Goal: Task Accomplishment & Management: Use online tool/utility

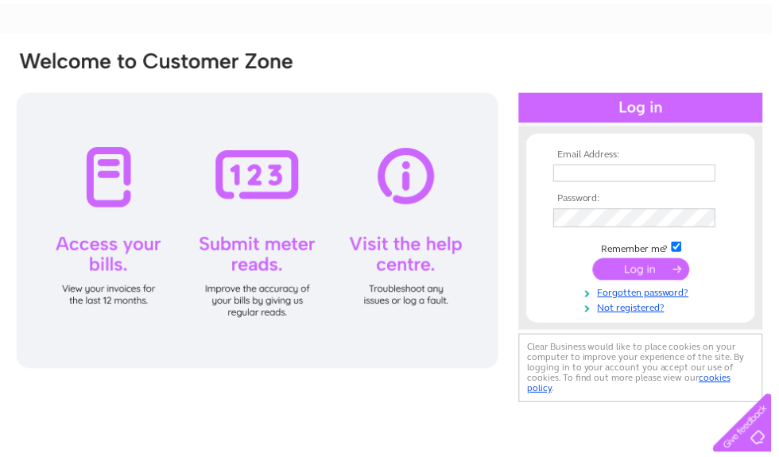
click at [634, 180] on input "text" at bounding box center [641, 174] width 164 height 17
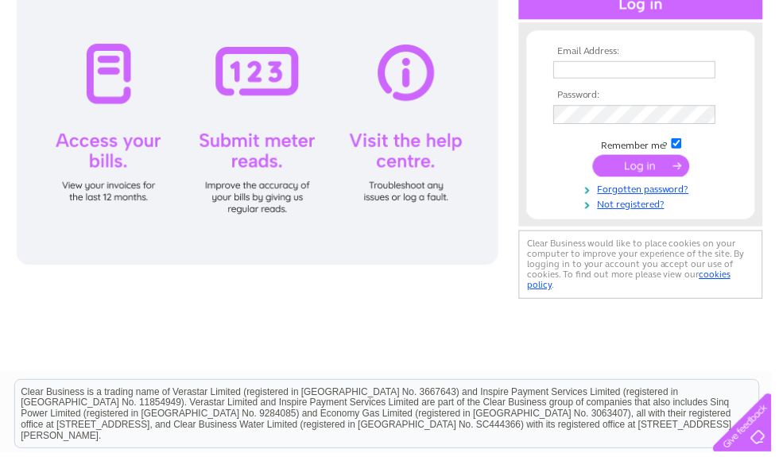
type input "enquiries@barrhill-farm-holidays.co.uk"
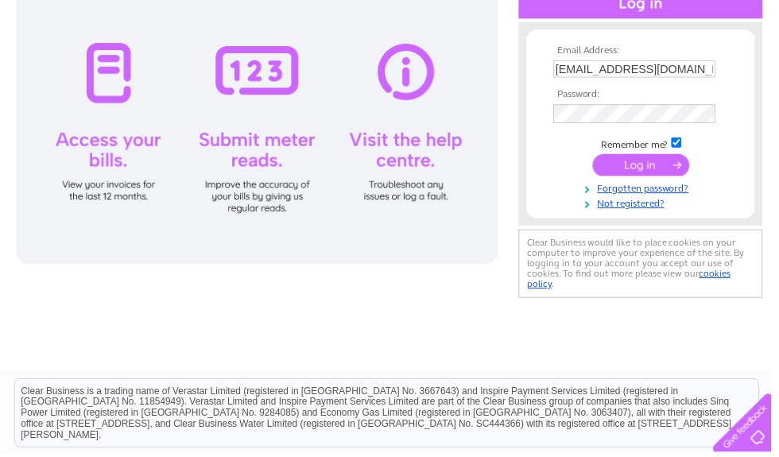
click at [646, 172] on input "submit" at bounding box center [648, 167] width 98 height 22
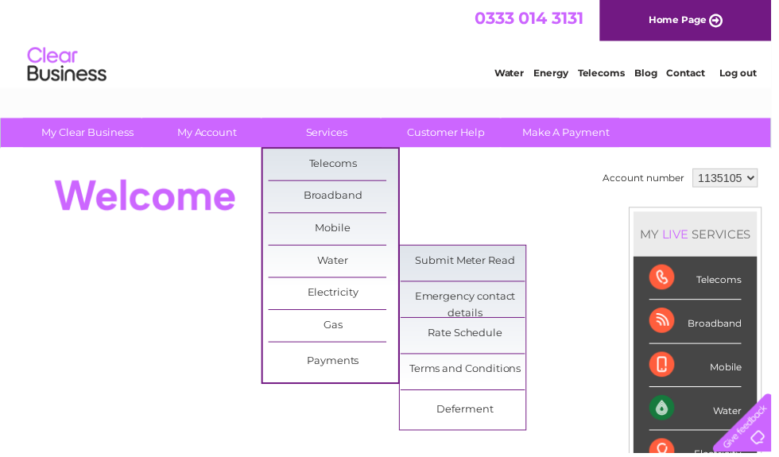
click at [500, 266] on link "Submit Meter Read" at bounding box center [470, 264] width 131 height 32
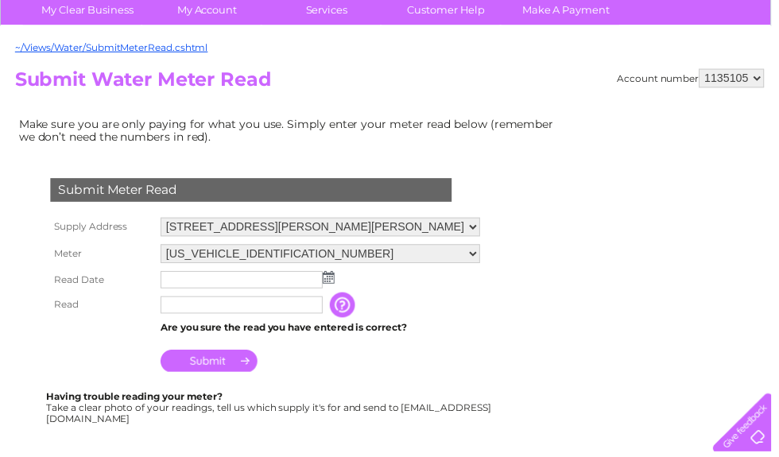
scroll to position [124, 0]
click at [332, 283] on img at bounding box center [332, 280] width 12 height 13
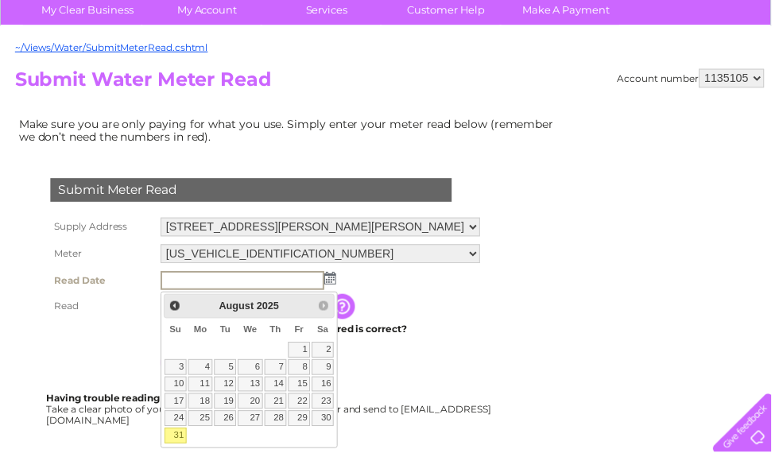
click at [178, 442] on link "31" at bounding box center [177, 440] width 22 height 16
type input "2025/08/31"
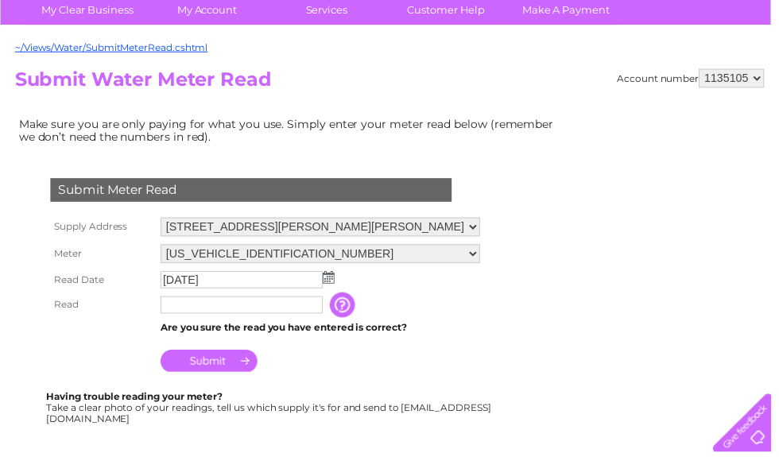
click at [211, 315] on input "text" at bounding box center [244, 307] width 164 height 17
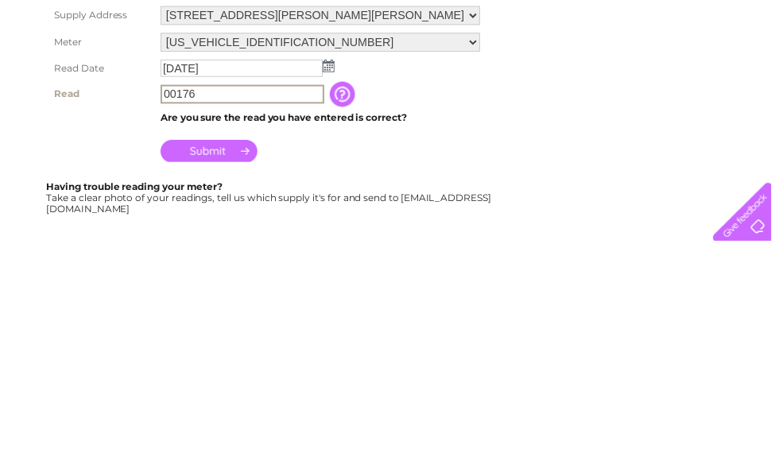
type input "00176"
click at [239, 355] on input "Submit" at bounding box center [211, 366] width 98 height 22
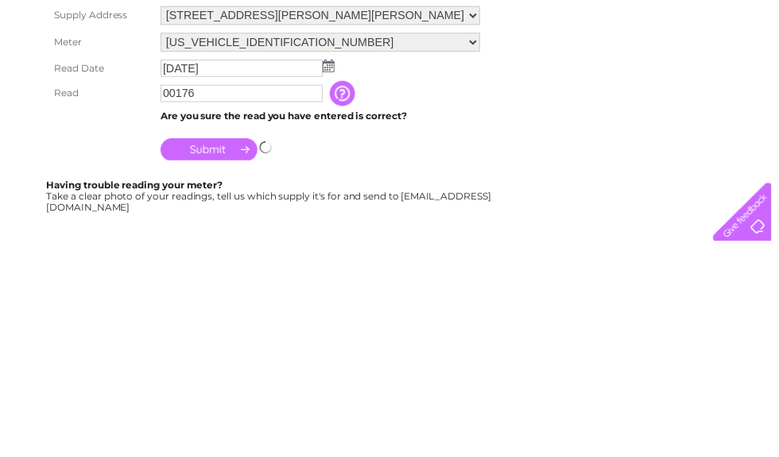
scroll to position [337, 0]
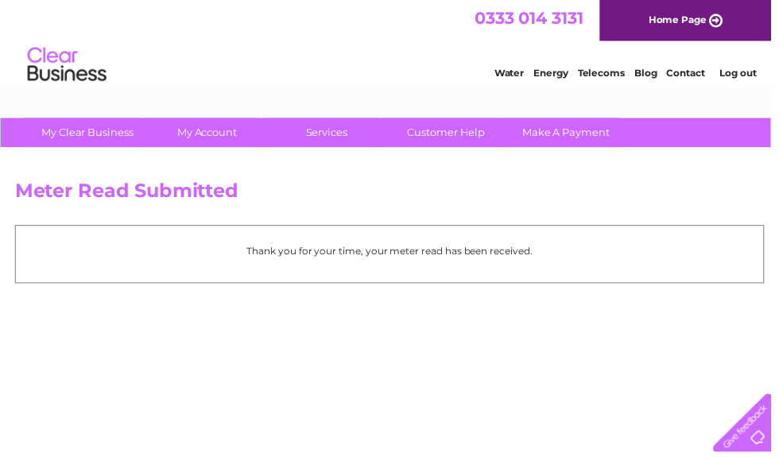
click at [743, 79] on link "Log out" at bounding box center [745, 74] width 37 height 12
